Goal: Task Accomplishment & Management: Complete application form

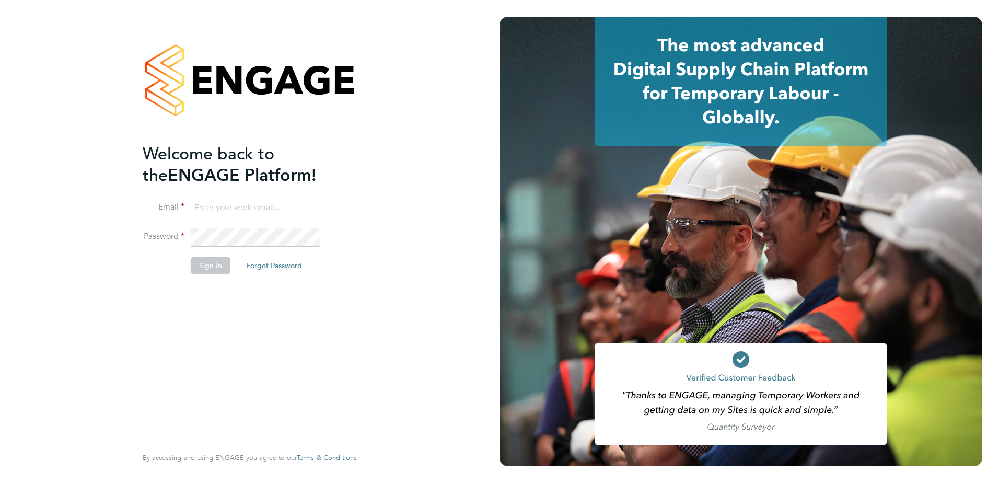
click at [276, 205] on input at bounding box center [255, 208] width 129 height 19
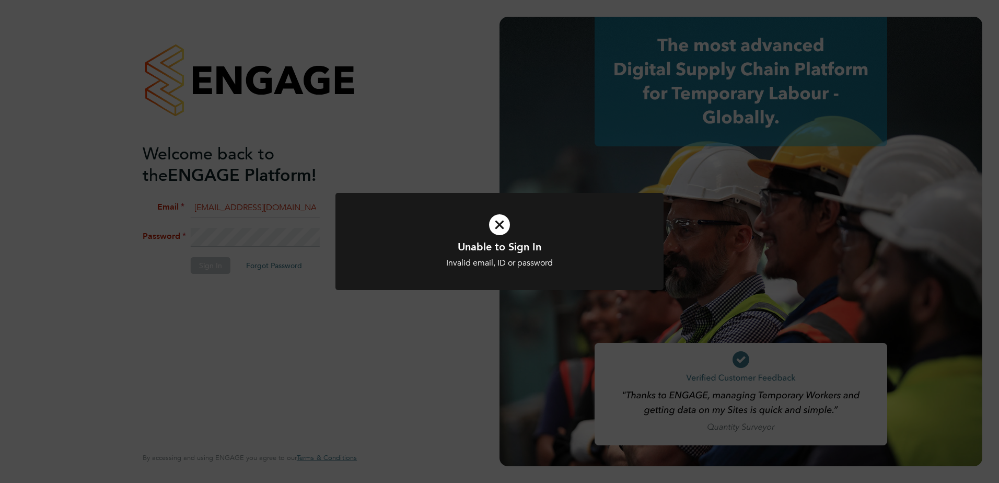
click at [278, 250] on div "Unable to Sign In Invalid email, ID or password Cancel Okay" at bounding box center [499, 241] width 999 height 483
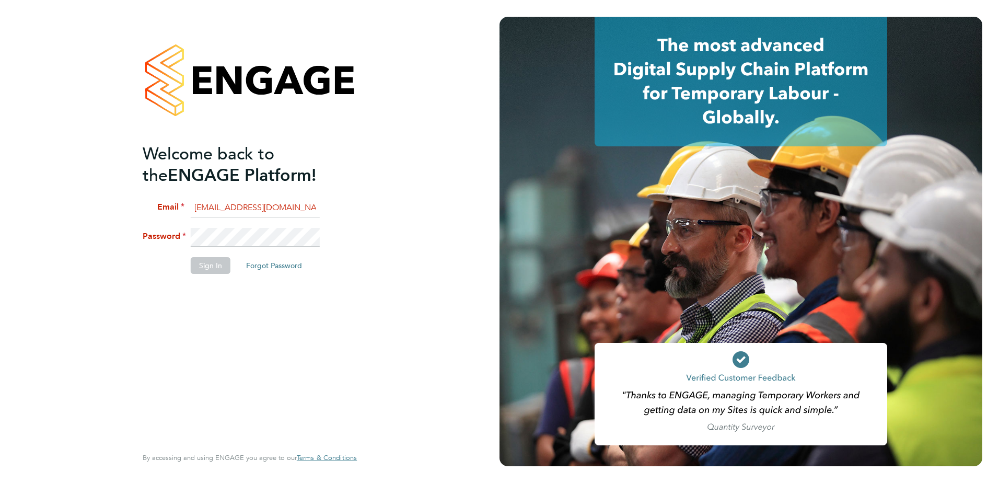
drag, startPoint x: 309, startPoint y: 207, endPoint x: 140, endPoint y: 208, distance: 169.8
click at [140, 208] on div "Welcome back to the ENGAGE Platform! Email tomasdegephoto@gmail.com Password Si…" at bounding box center [250, 241] width 256 height 483
type input "tomas.dege@vistry.co.uk"
click at [167, 233] on li "Password" at bounding box center [245, 242] width 204 height 29
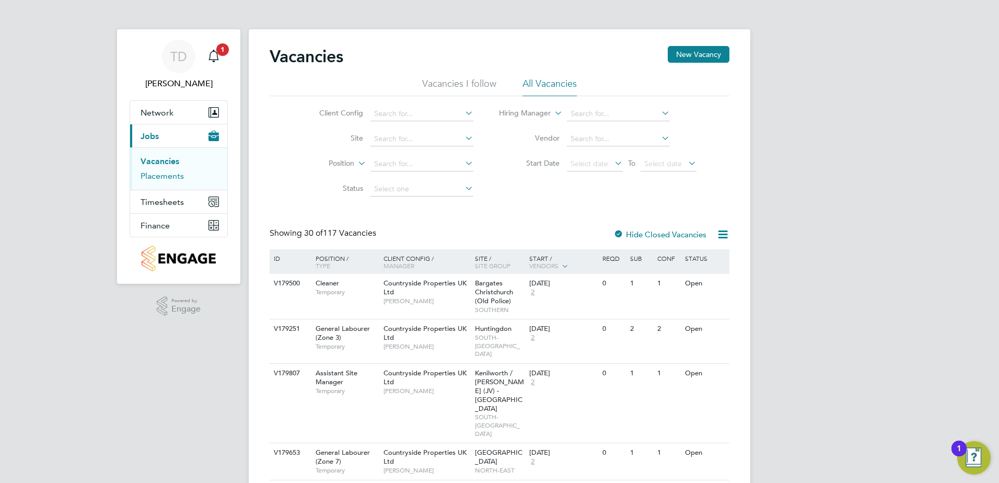
click at [149, 176] on link "Placements" at bounding box center [162, 176] width 43 height 10
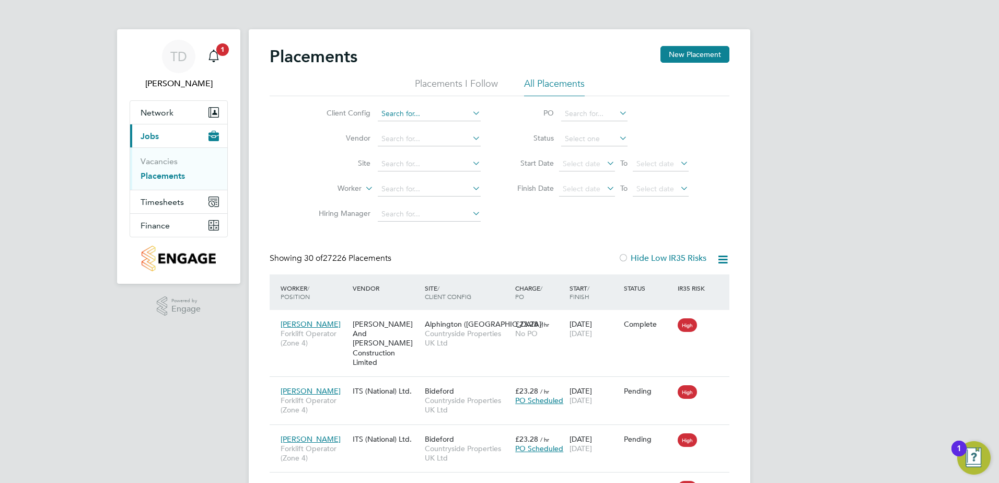
click at [414, 108] on input at bounding box center [429, 114] width 103 height 15
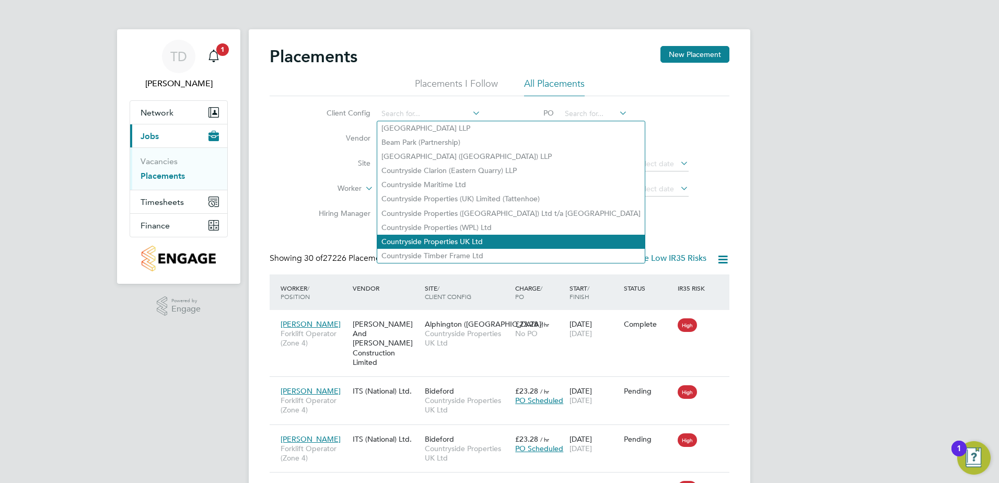
click at [454, 238] on li "Countryside Properties UK Ltd" at bounding box center [511, 242] width 268 height 14
type input "Countryside Properties UK Ltd"
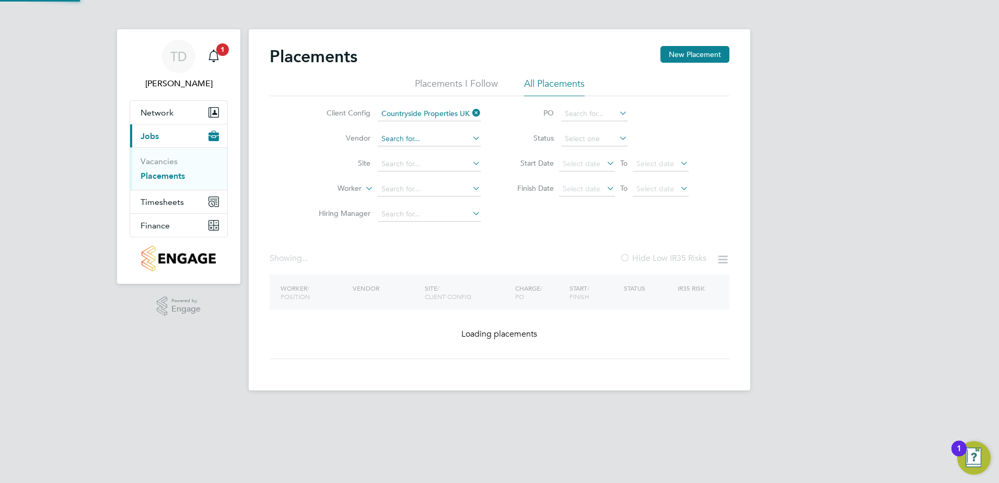
click at [415, 141] on input at bounding box center [429, 139] width 103 height 15
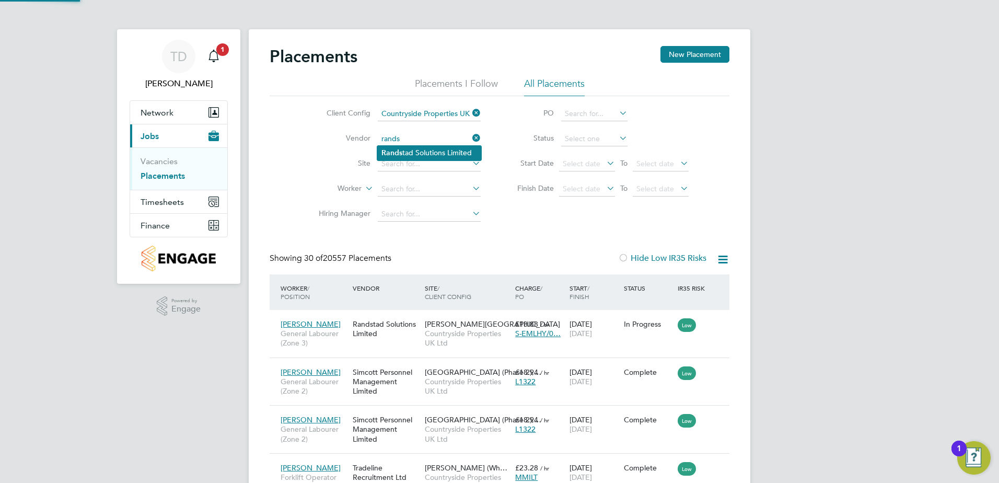
click at [415, 150] on li "[PERSON_NAME] Solutions Limited" at bounding box center [429, 153] width 104 height 14
type input "Randstad Solutions Limited"
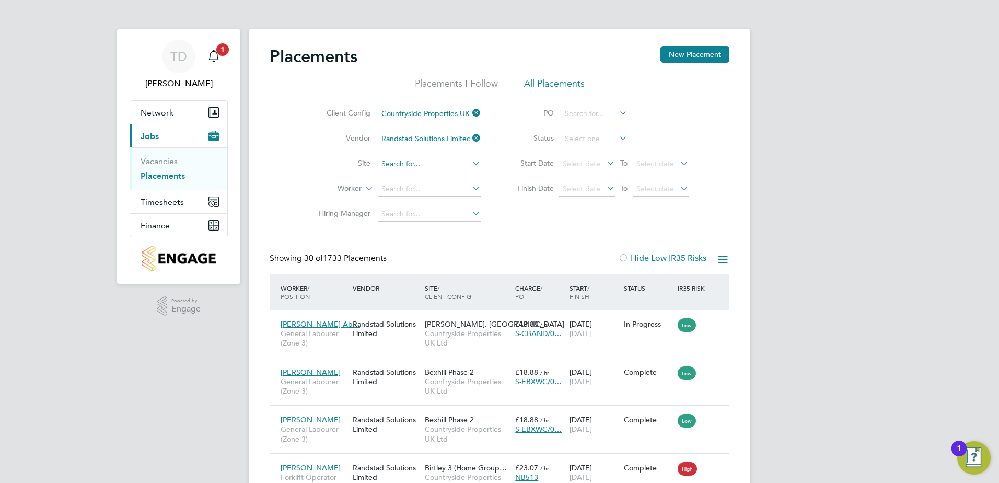
click at [414, 161] on input at bounding box center [429, 164] width 103 height 15
click at [417, 172] on li "Hampton Wate rs ([GEOGRAPHIC_DATA])" at bounding box center [451, 178] width 148 height 14
type input "[PERSON_NAME] [PERSON_NAME] ([GEOGRAPHIC_DATA])"
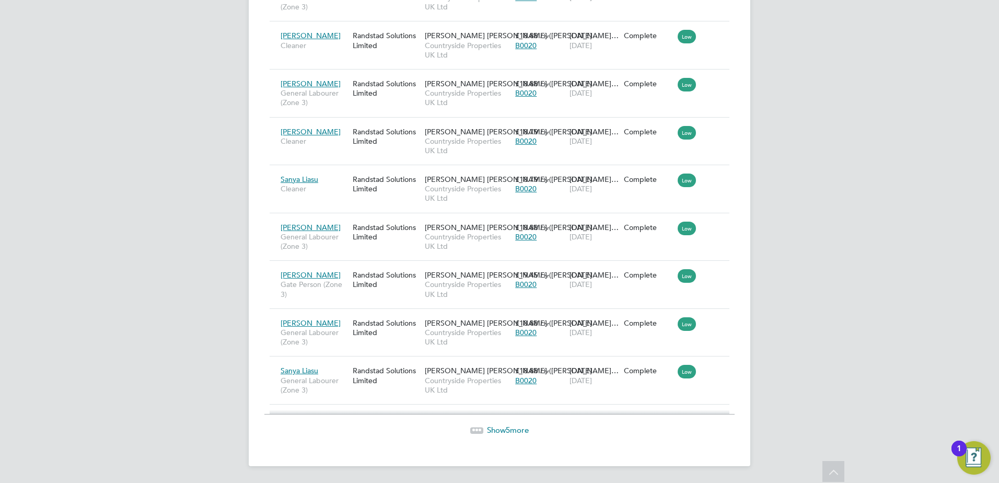
click at [502, 433] on span "Show 5 more" at bounding box center [508, 430] width 42 height 10
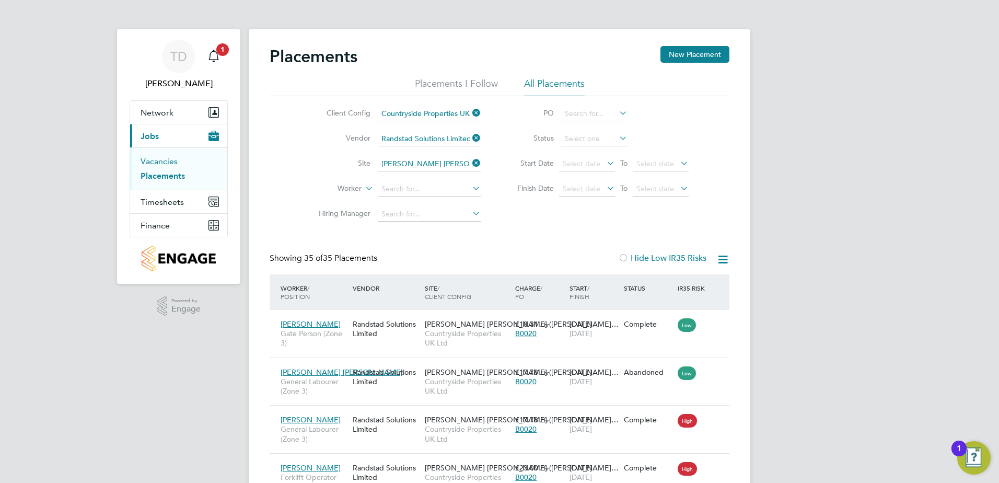
drag, startPoint x: 162, startPoint y: 160, endPoint x: 222, endPoint y: 166, distance: 59.8
click at [162, 160] on link "Vacancies" at bounding box center [159, 161] width 37 height 10
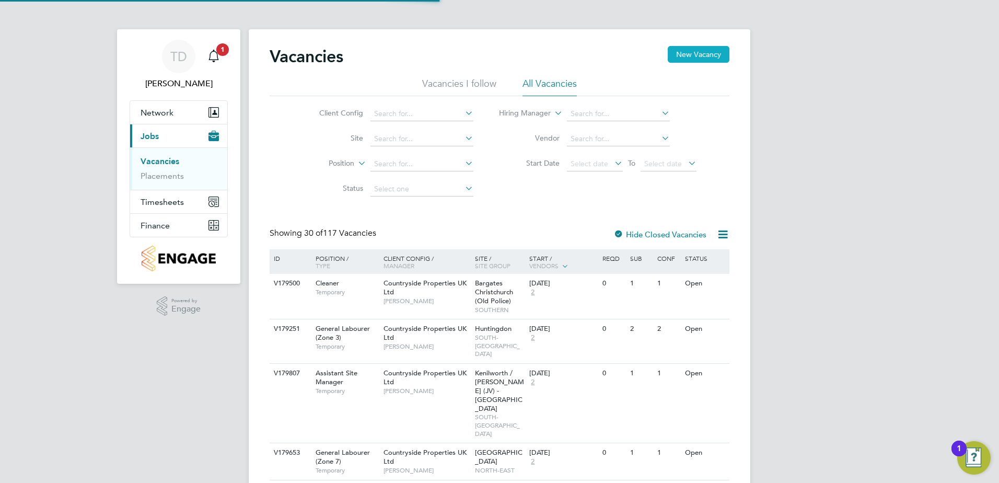
click at [693, 50] on button "New Vacancy" at bounding box center [699, 54] width 62 height 17
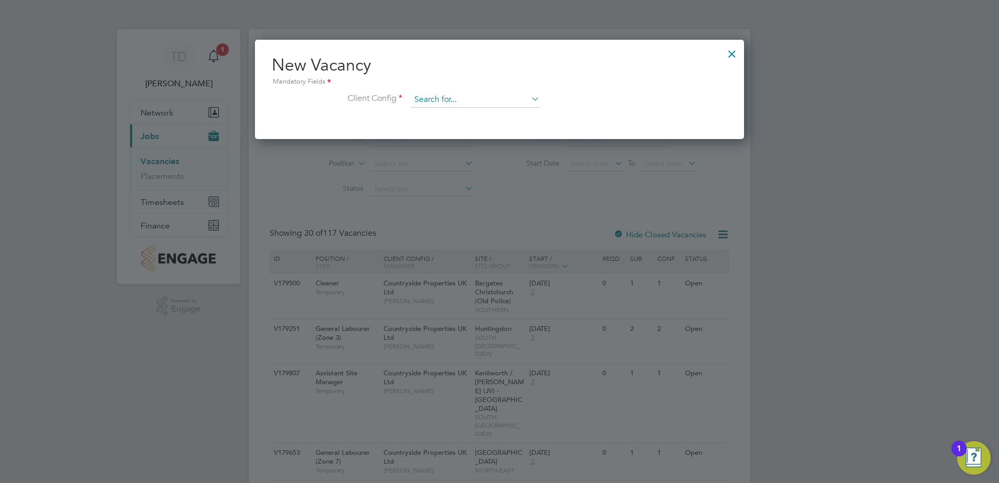
click at [451, 106] on input at bounding box center [475, 100] width 129 height 16
type input "h"
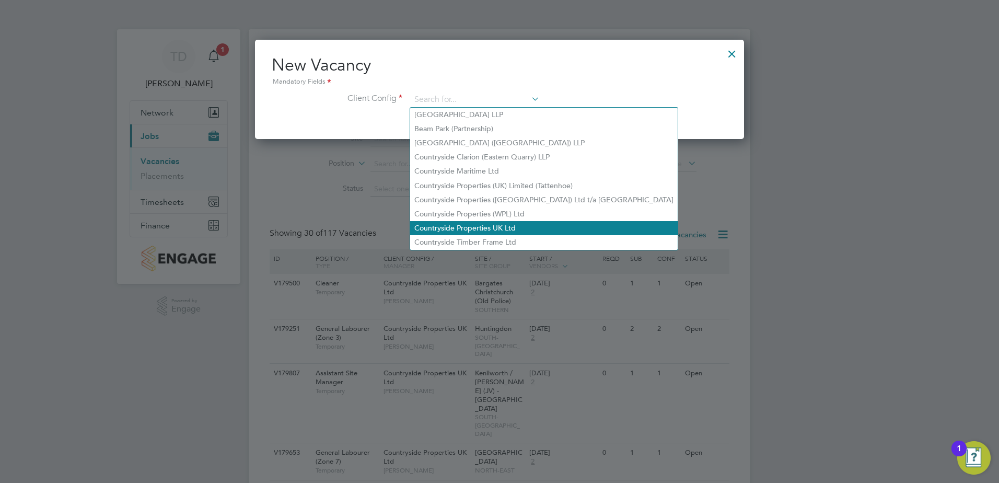
click at [497, 221] on li "Countryside Properties UK Ltd" at bounding box center [544, 228] width 268 height 14
type input "Countryside Properties UK Ltd"
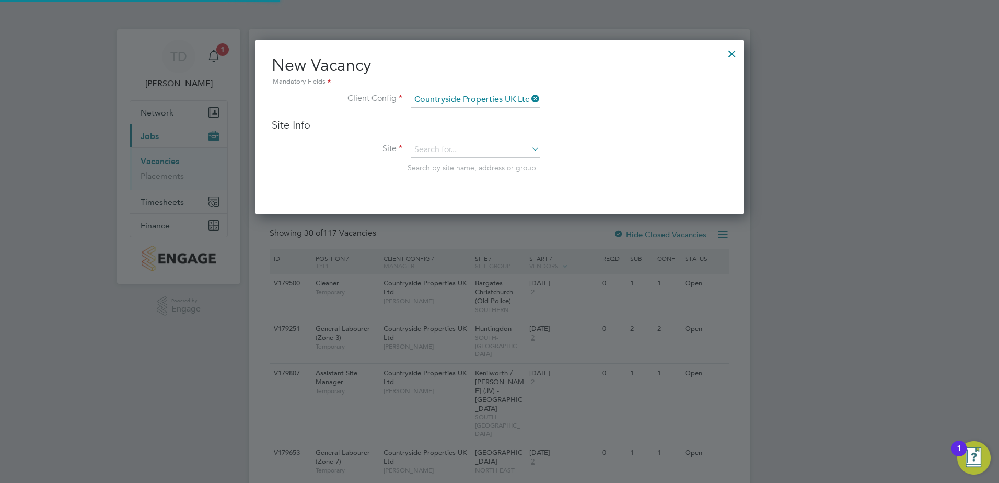
click at [655, 115] on li "Client Config Countryside Properties UK Ltd" at bounding box center [500, 105] width 456 height 26
click at [474, 144] on input at bounding box center [475, 150] width 129 height 16
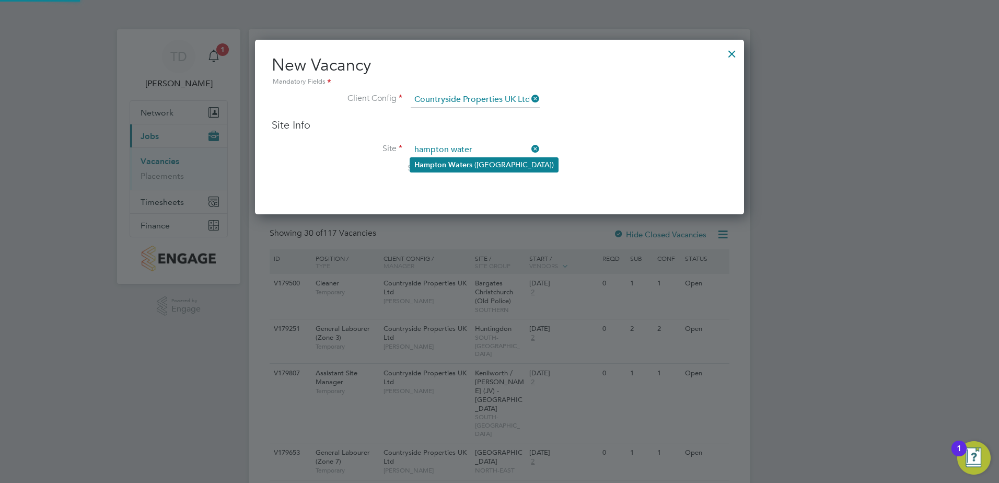
click at [479, 163] on li "Hampton Water s ([GEOGRAPHIC_DATA])" at bounding box center [484, 165] width 148 height 14
type input "[PERSON_NAME] [PERSON_NAME] ([GEOGRAPHIC_DATA])"
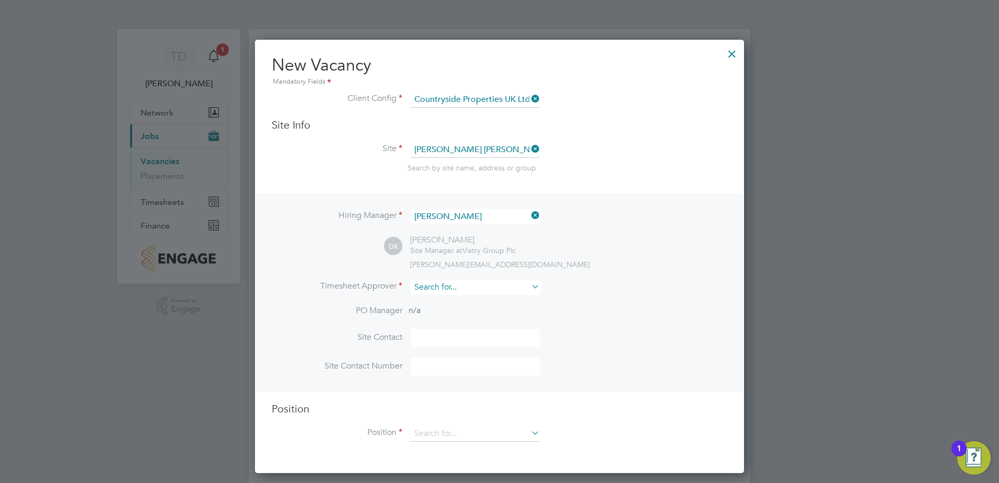
click at [465, 285] on input at bounding box center [475, 287] width 129 height 15
drag, startPoint x: 450, startPoint y: 299, endPoint x: 463, endPoint y: 308, distance: 15.5
click at [477, 299] on b "[PERSON_NAME]" at bounding box center [507, 302] width 61 height 9
type input "[PERSON_NAME]"
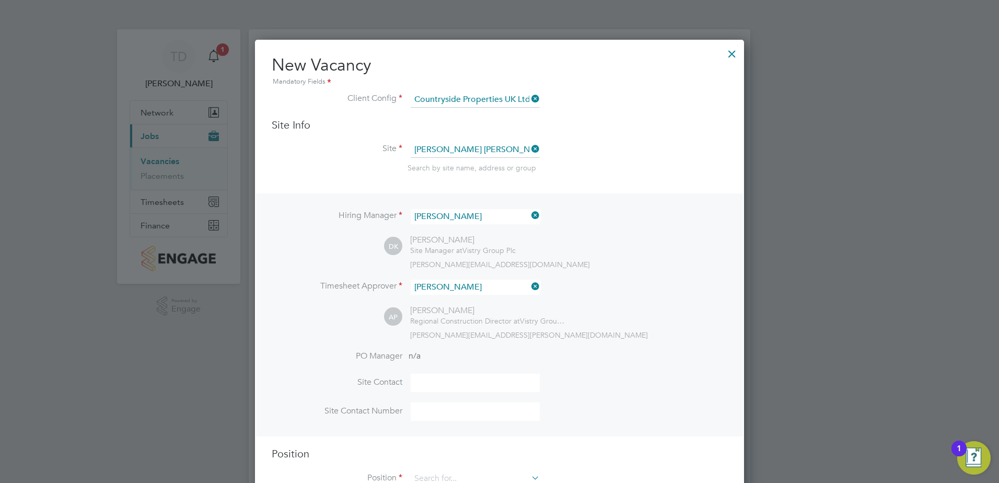
click at [580, 328] on div "AP [PERSON_NAME] Regional Construction Director at Vistry Group Plc [EMAIL_ADDR…" at bounding box center [555, 322] width 343 height 34
click at [499, 385] on input at bounding box center [475, 383] width 129 height 18
type input "[PERSON_NAME]"
type input "07718125772"
type input "General Labourer (Zone 3)"
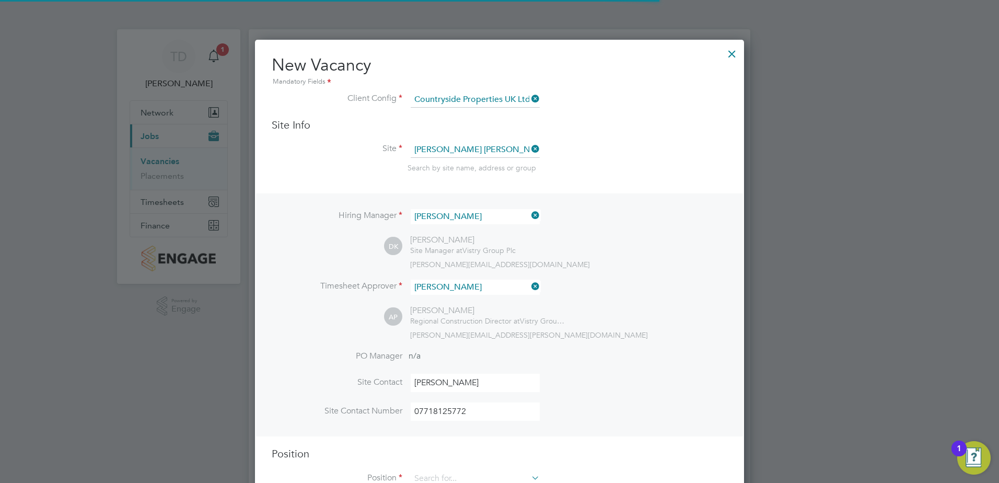
click at [585, 371] on li "PO Manager n/a" at bounding box center [500, 363] width 456 height 24
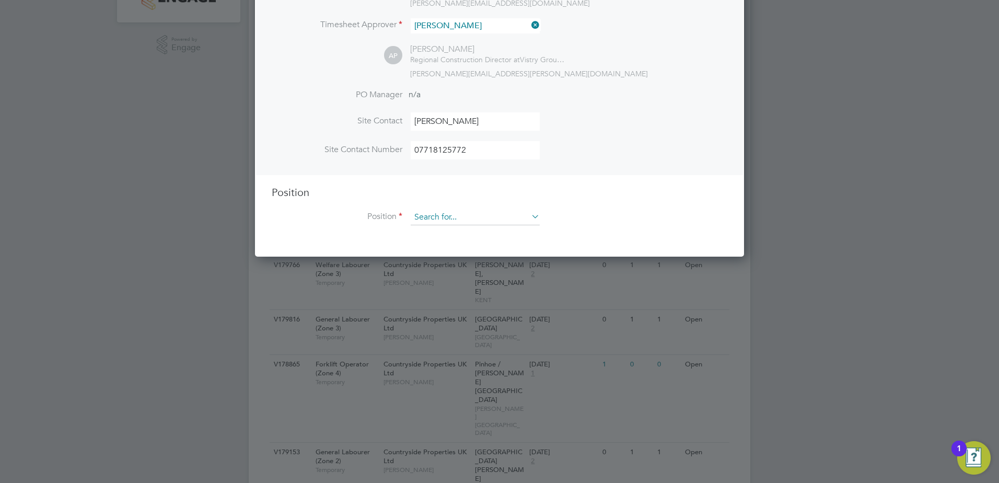
click at [462, 220] on input at bounding box center [475, 218] width 129 height 16
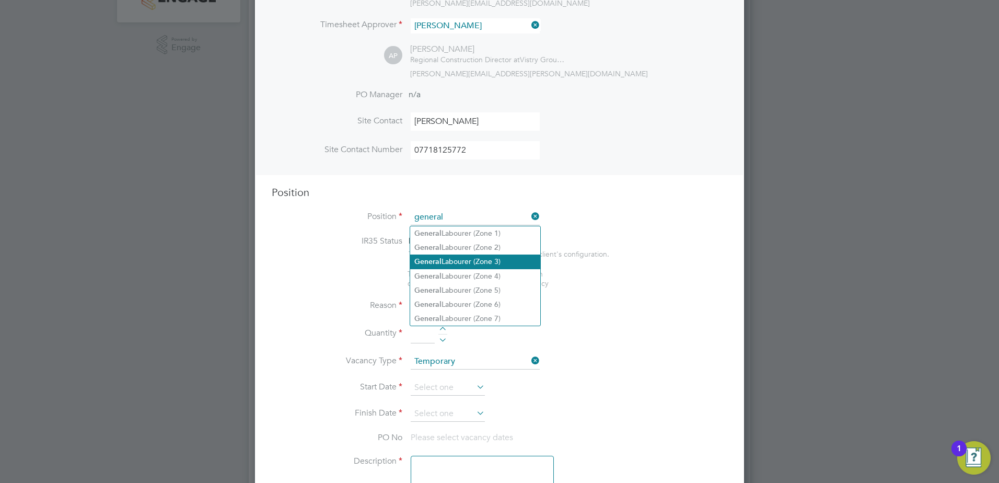
click at [462, 259] on li "General Labourer (Zone 3)" at bounding box center [475, 261] width 130 height 14
type input "General Labourer (Zone 3)"
type textarea "- General labouring duties - Supporting the trades on site - Moving materials a…"
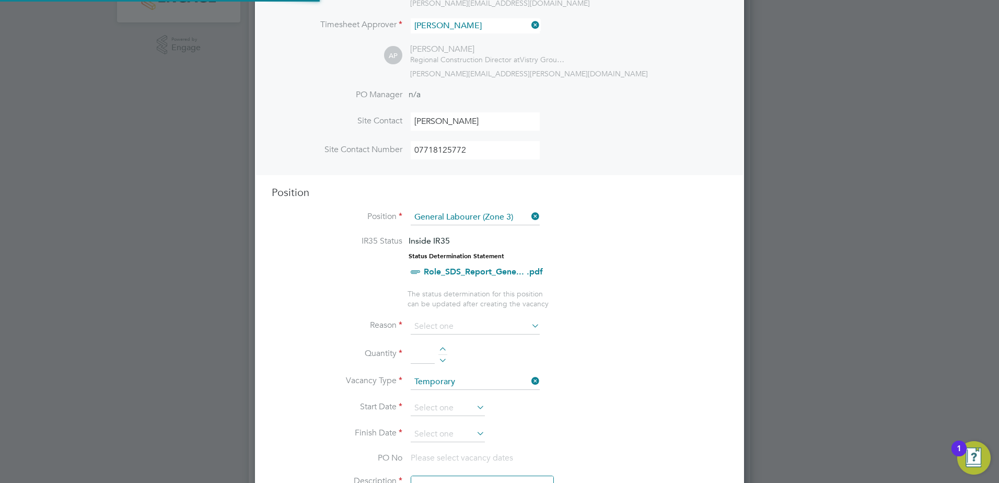
click at [618, 362] on li "Quantity" at bounding box center [500, 359] width 456 height 29
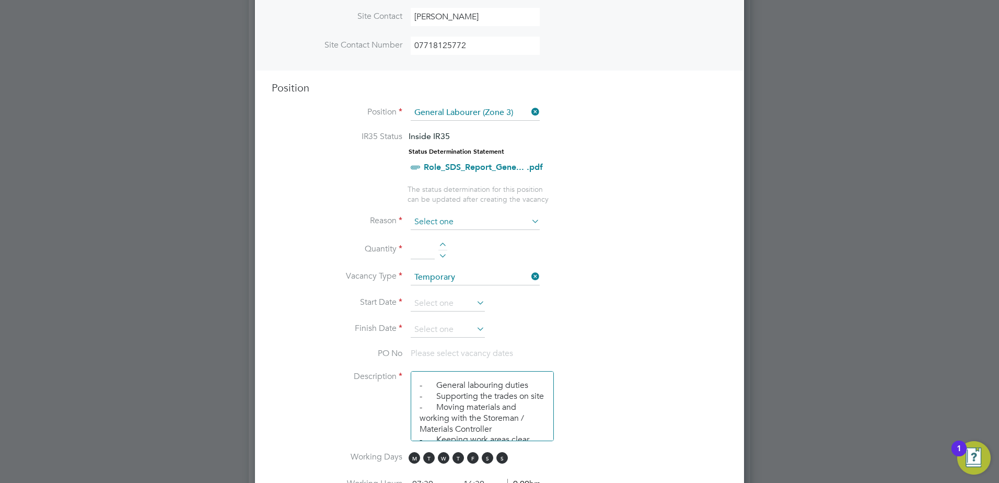
click at [469, 224] on input at bounding box center [475, 222] width 129 height 16
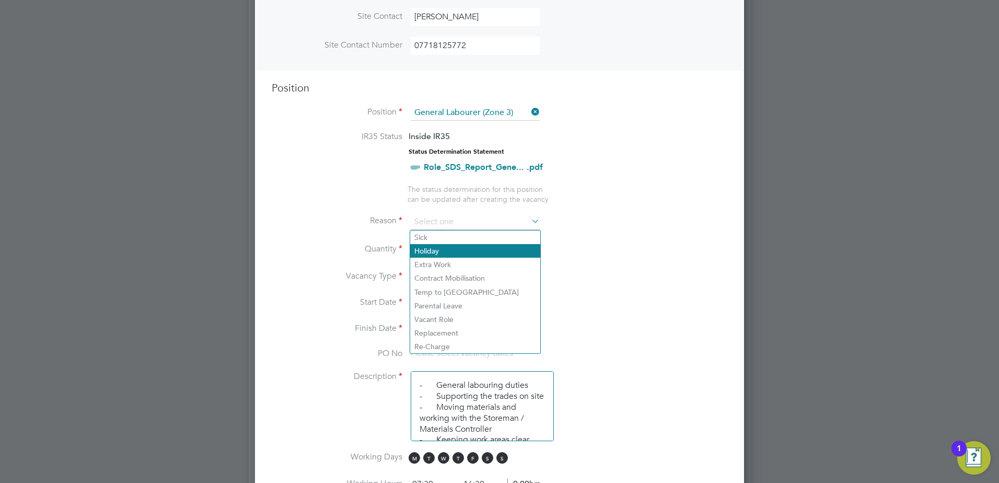
click at [440, 249] on li "Holiday" at bounding box center [475, 251] width 130 height 14
type input "Holiday"
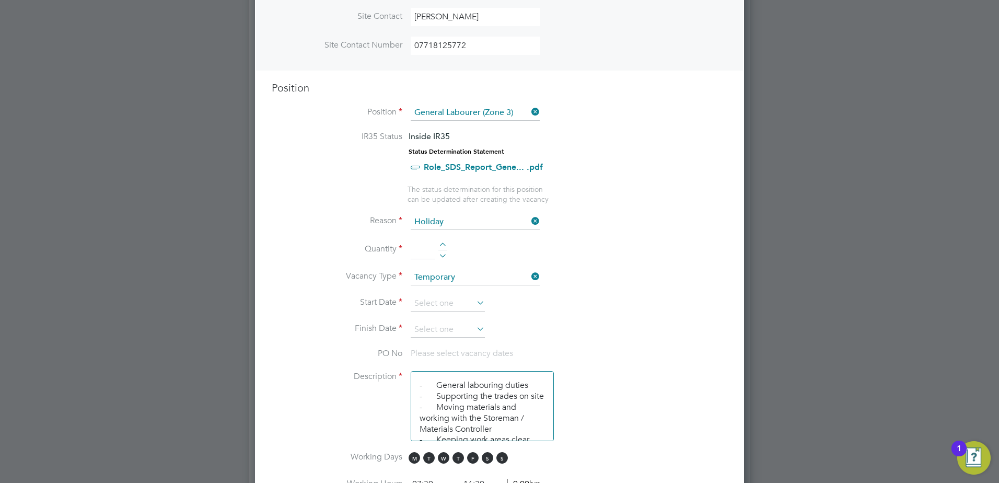
click at [422, 252] on input at bounding box center [423, 249] width 24 height 19
type input "1"
click at [598, 266] on li "Quantity 1" at bounding box center [500, 254] width 456 height 29
click at [438, 299] on input at bounding box center [448, 304] width 74 height 16
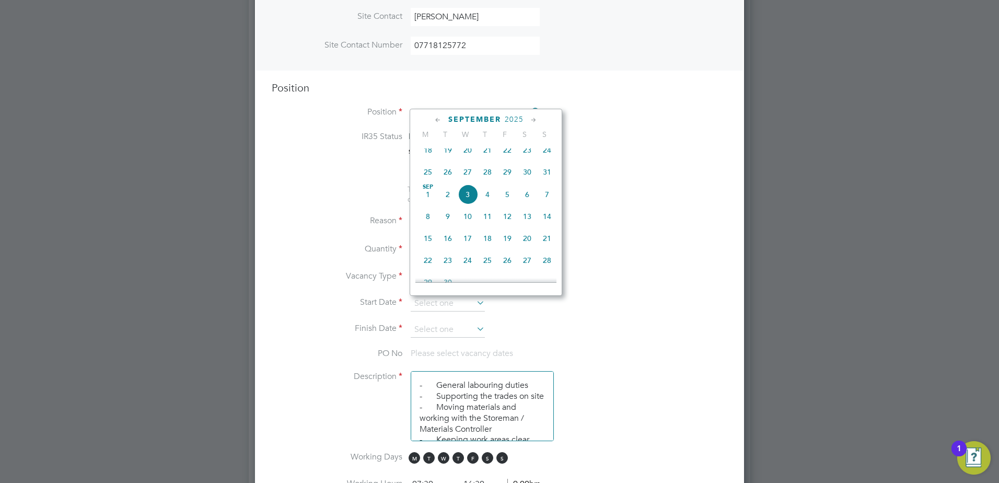
click at [447, 201] on span "2" at bounding box center [448, 194] width 20 height 20
type input "[DATE]"
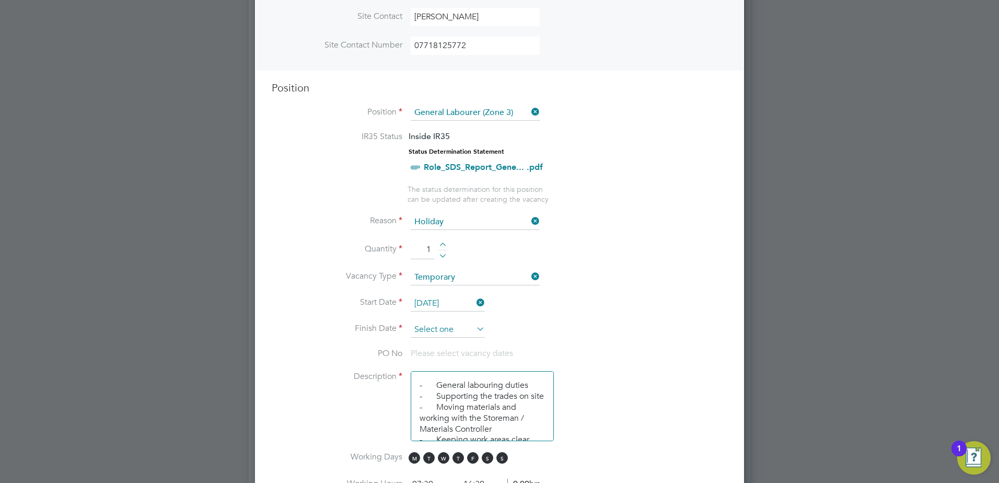
click at [443, 328] on input at bounding box center [448, 330] width 74 height 16
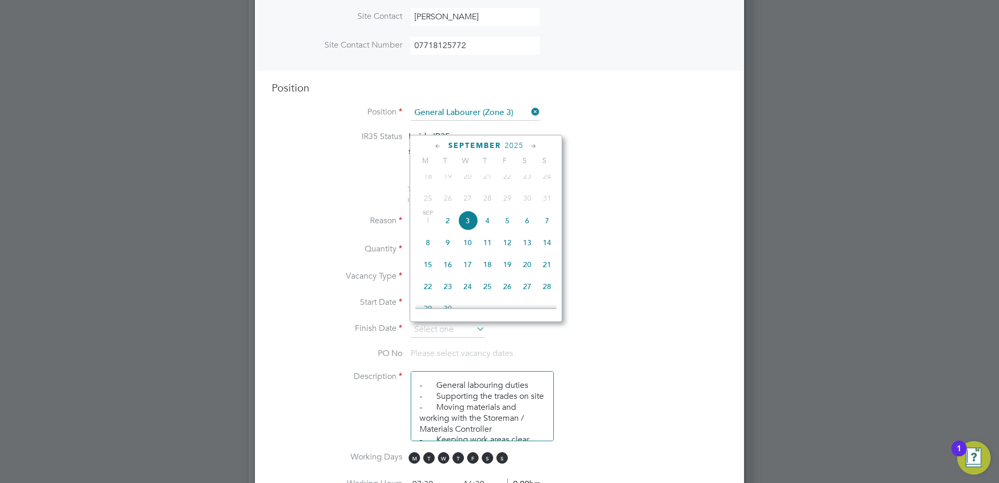
click at [468, 230] on span "3" at bounding box center [468, 221] width 20 height 20
type input "[DATE]"
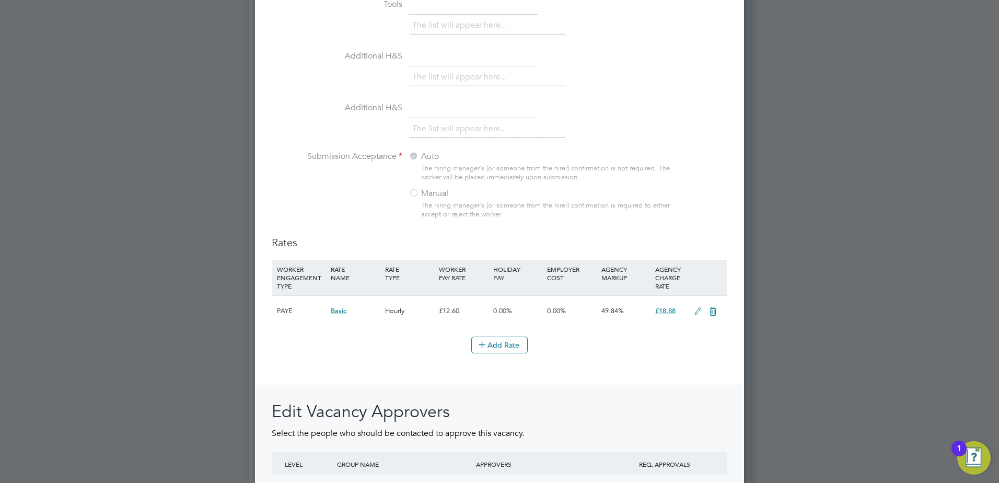
scroll to position [1045, 0]
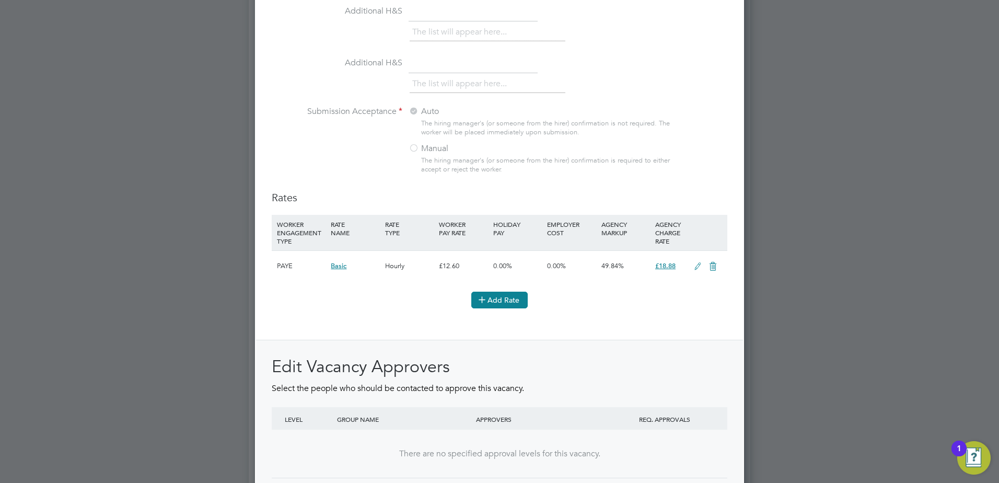
click at [496, 294] on button "Add Rate" at bounding box center [499, 300] width 56 height 17
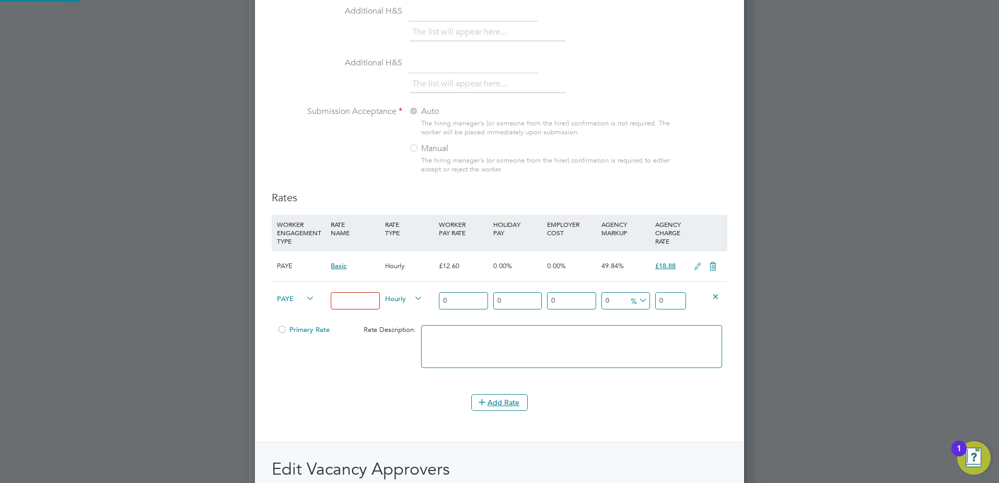
scroll to position [5, 5]
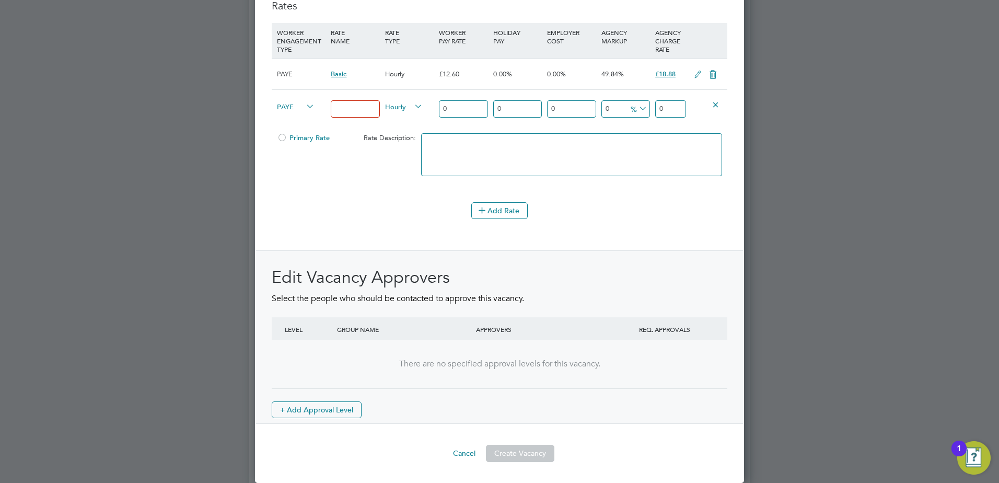
click at [515, 406] on div "Edit Vacancy Approvers Select the people who should be contacted to approve thi…" at bounding box center [500, 342] width 456 height 152
click at [524, 263] on div "Edit Vacancy Approvers Select the people who should be contacted to approve thi…" at bounding box center [499, 337] width 487 height 174
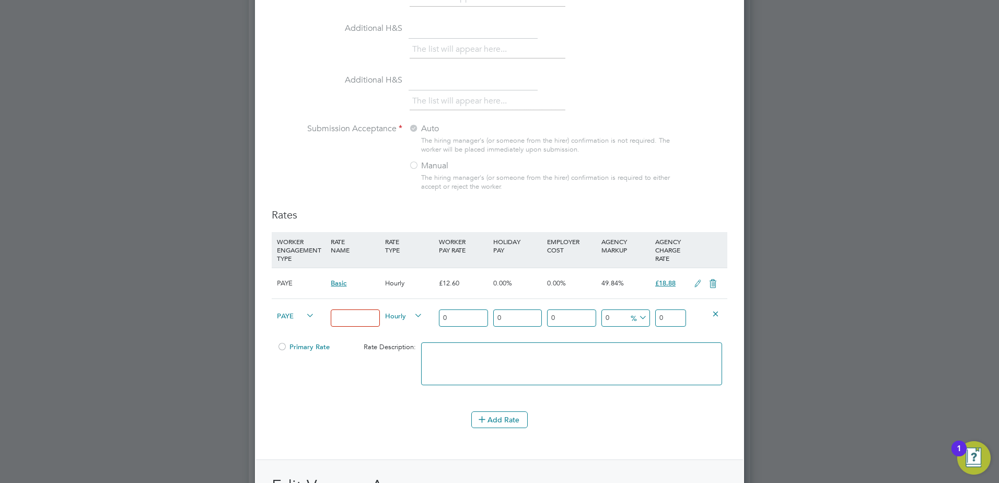
click at [712, 317] on icon at bounding box center [716, 313] width 8 height 8
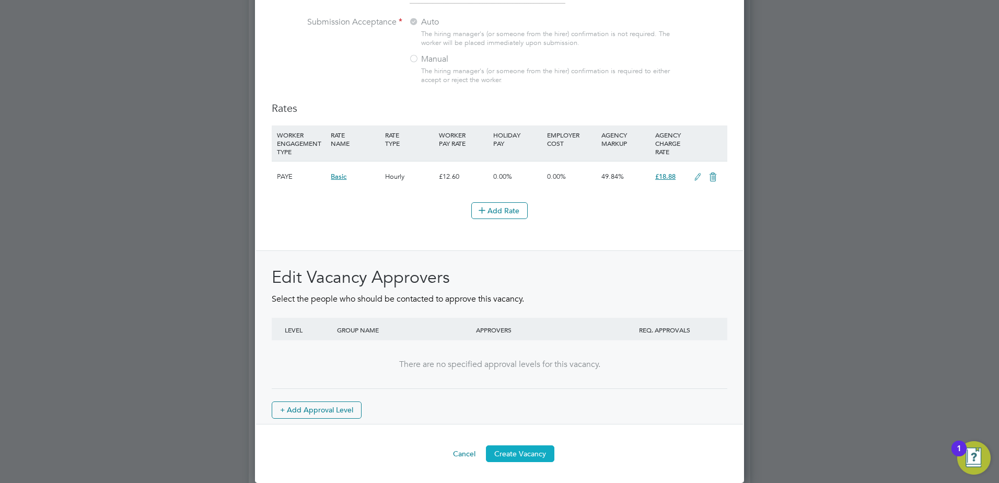
click at [533, 446] on button "Create Vacancy" at bounding box center [520, 453] width 68 height 17
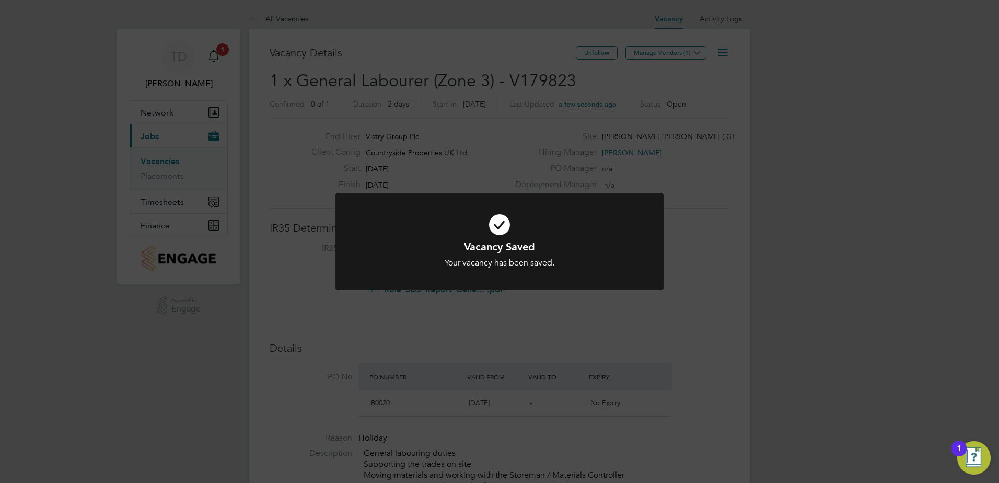
click at [722, 375] on div "Vacancy Saved Your vacancy has been saved. Cancel Okay" at bounding box center [499, 241] width 999 height 483
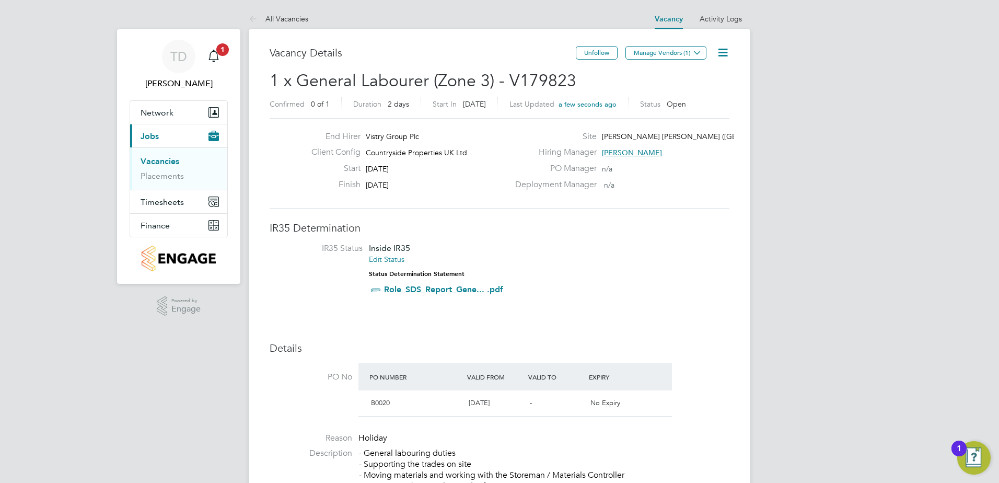
click at [662, 62] on div "Unfollow Manage Vendors (1)" at bounding box center [653, 58] width 154 height 24
click at [662, 59] on button "Manage Vendors (1)" at bounding box center [665, 53] width 81 height 14
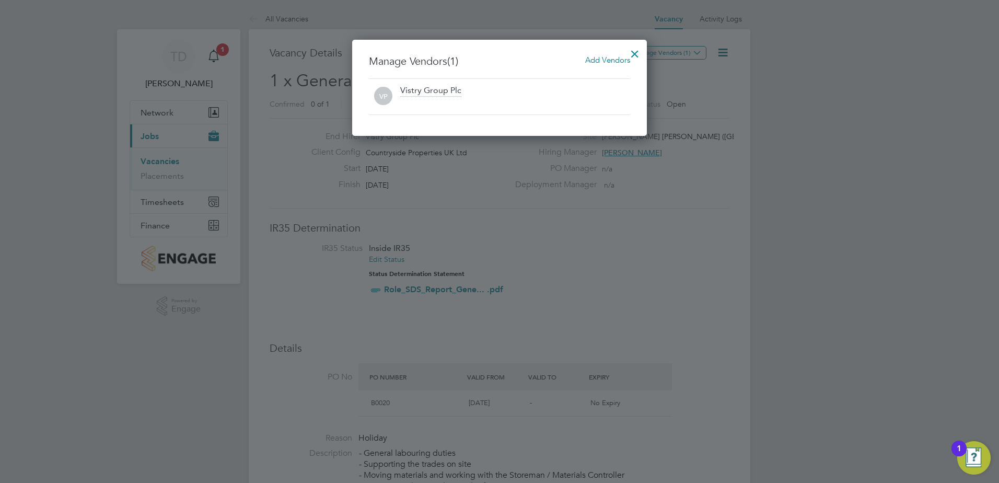
click at [588, 57] on span "Add Vendors" at bounding box center [607, 60] width 45 height 10
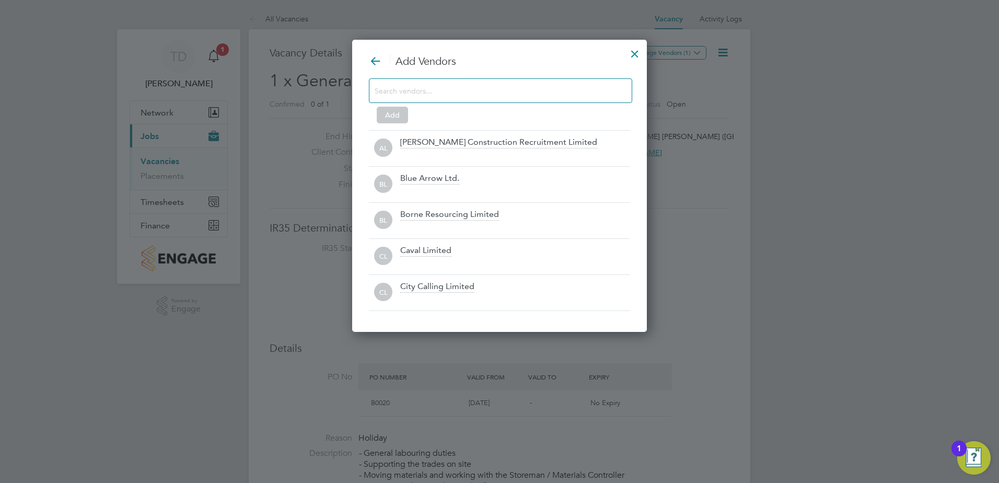
click at [572, 79] on div at bounding box center [500, 90] width 263 height 25
click at [569, 88] on input at bounding box center [492, 91] width 235 height 14
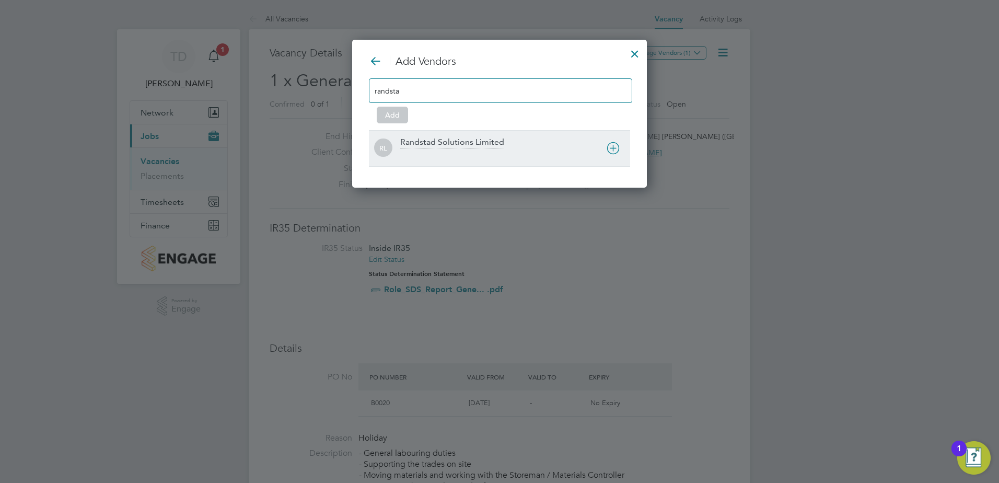
type input "randsta"
click at [489, 138] on div "Randstad Solutions Limited" at bounding box center [452, 142] width 104 height 11
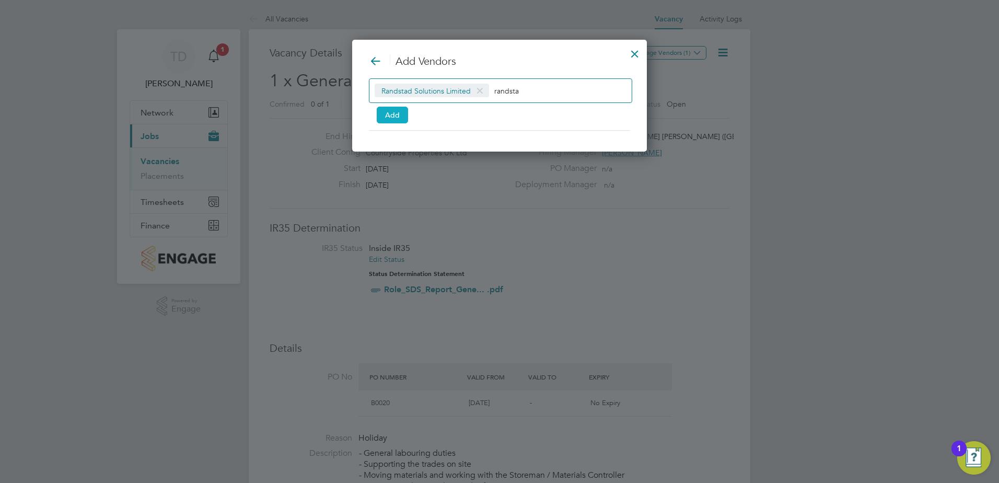
click at [401, 121] on button "Add" at bounding box center [392, 115] width 31 height 17
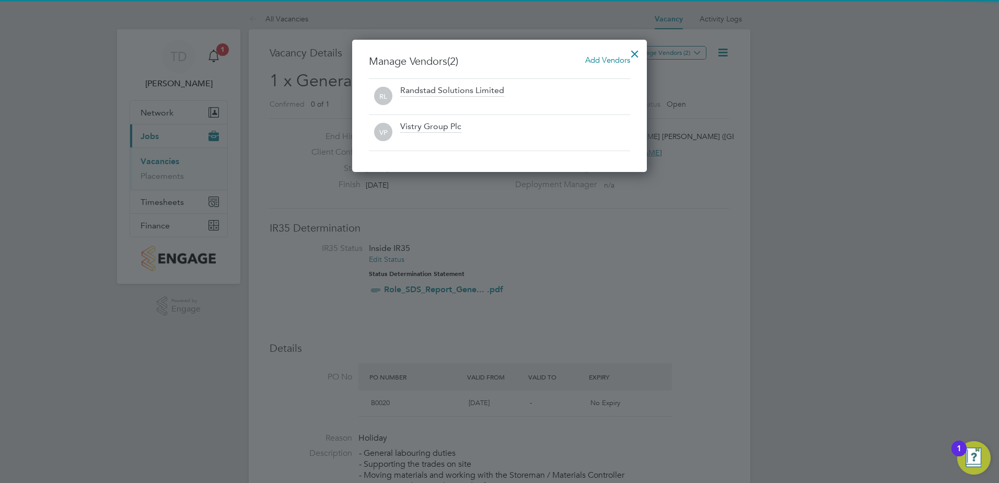
click at [633, 50] on div at bounding box center [634, 51] width 19 height 19
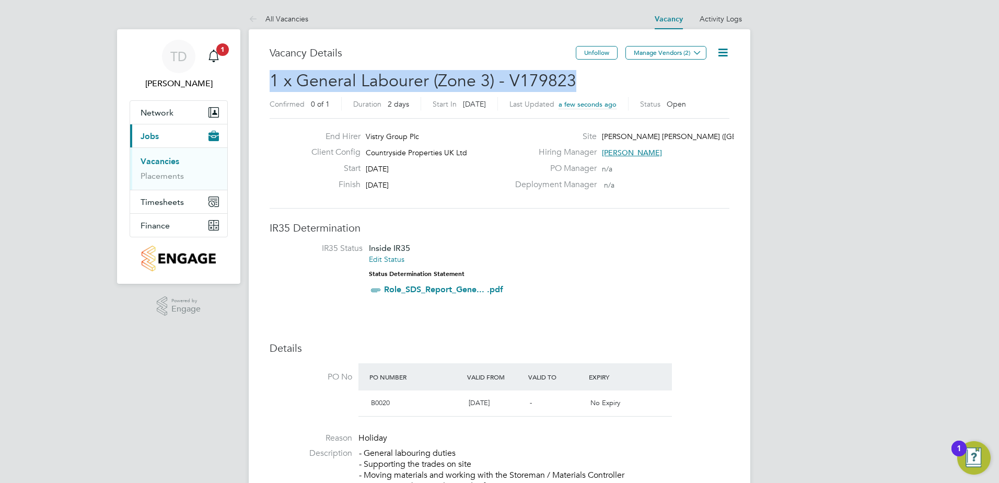
drag, startPoint x: 577, startPoint y: 79, endPoint x: 271, endPoint y: 79, distance: 306.2
click at [271, 79] on h2 "1 x General Labourer (Zone 3) - V179823 Confirmed 0 of 1 Duration 2 days Start …" at bounding box center [500, 92] width 460 height 44
copy span "1 x General Labourer (Zone 3) - V179823"
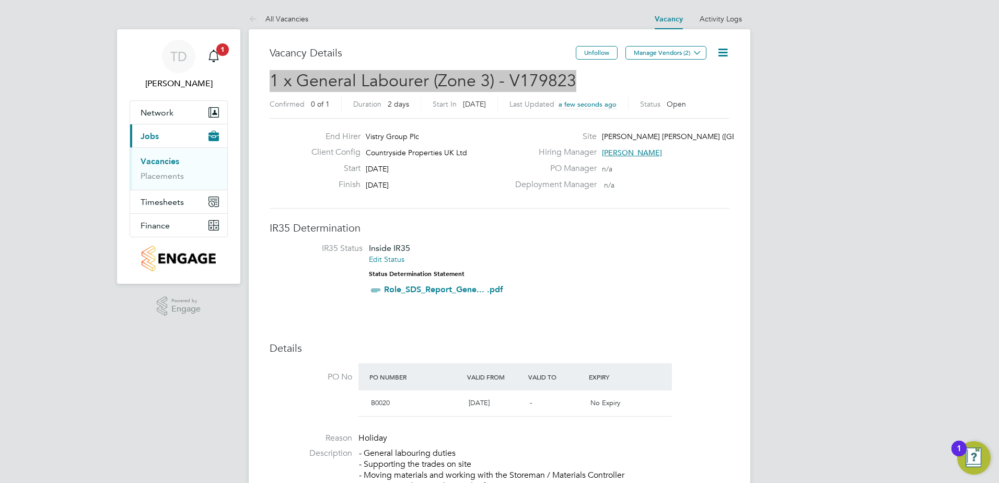
drag, startPoint x: 832, startPoint y: 119, endPoint x: 871, endPoint y: 4, distance: 121.8
